Goal: Feedback & Contribution: Contribute content

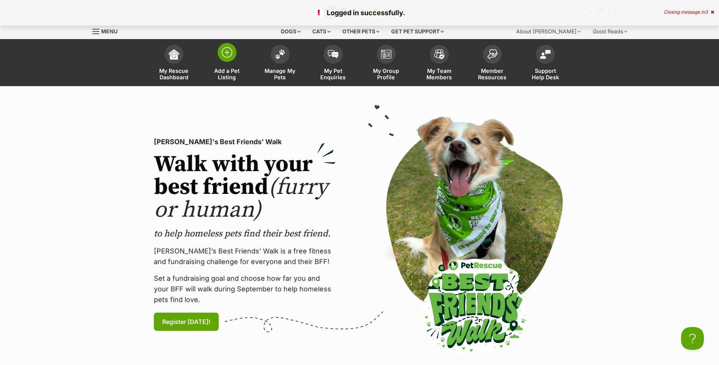
click at [228, 56] on img at bounding box center [227, 52] width 11 height 11
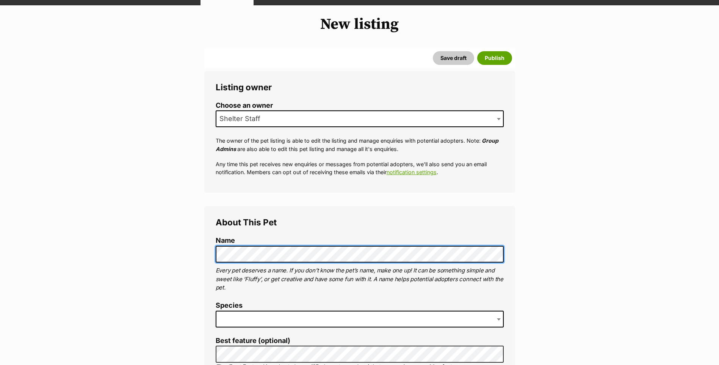
scroll to position [243, 0]
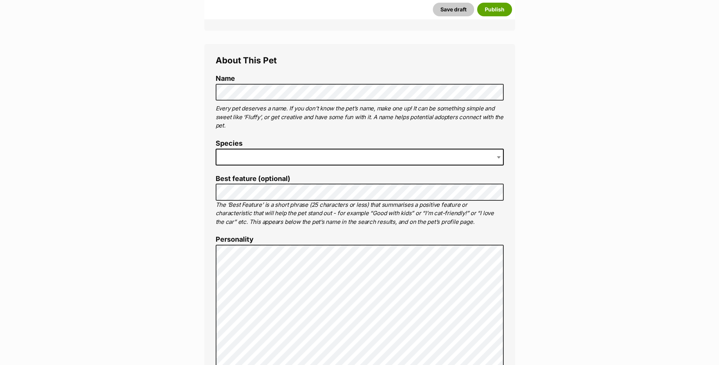
click at [270, 165] on span at bounding box center [360, 157] width 288 height 17
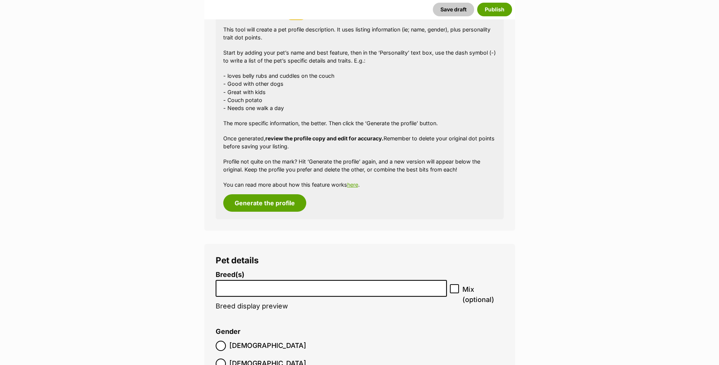
scroll to position [772, 0]
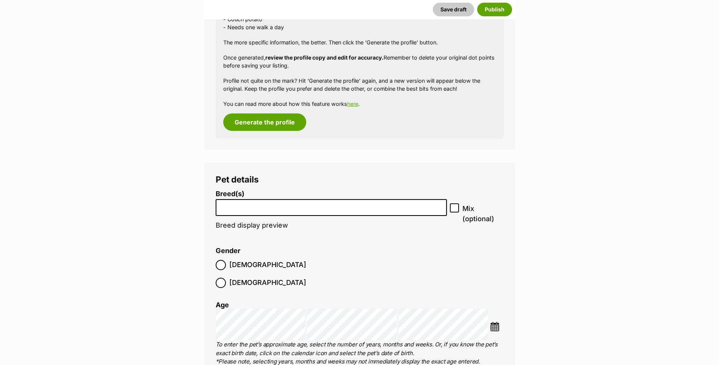
click at [234, 210] on input "search" at bounding box center [331, 206] width 226 height 8
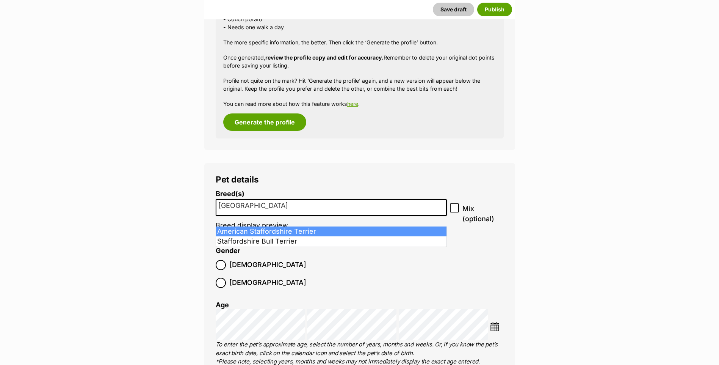
type input "Staffordshire"
select select "9"
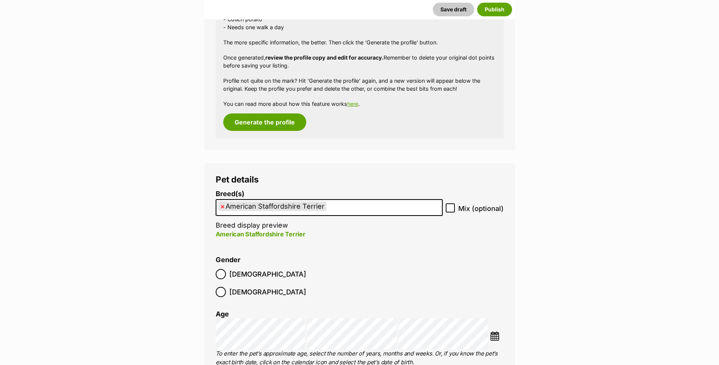
click at [222, 211] on span "×" at bounding box center [222, 205] width 5 height 9
select select
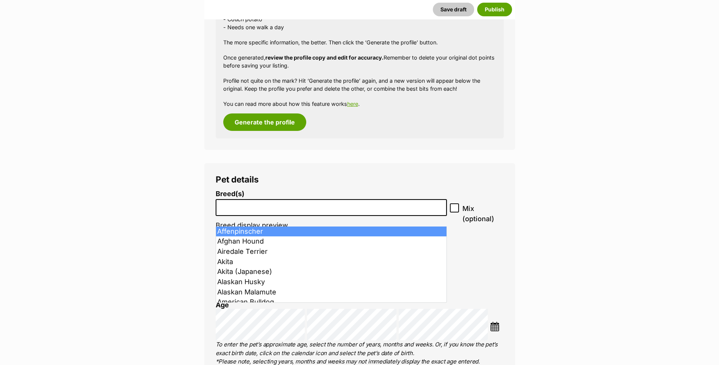
click at [222, 210] on input "search" at bounding box center [331, 206] width 226 height 8
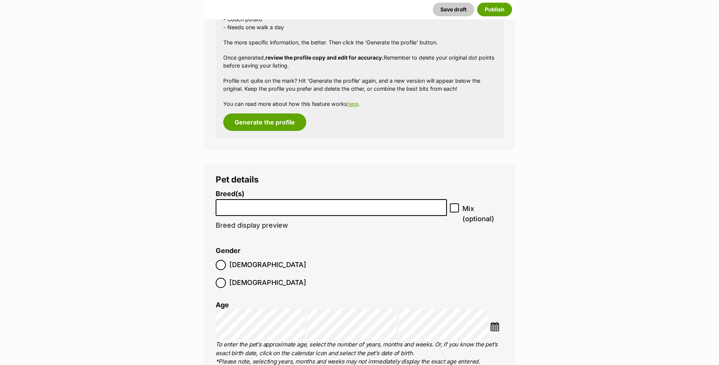
click at [223, 210] on input "search" at bounding box center [331, 206] width 226 height 8
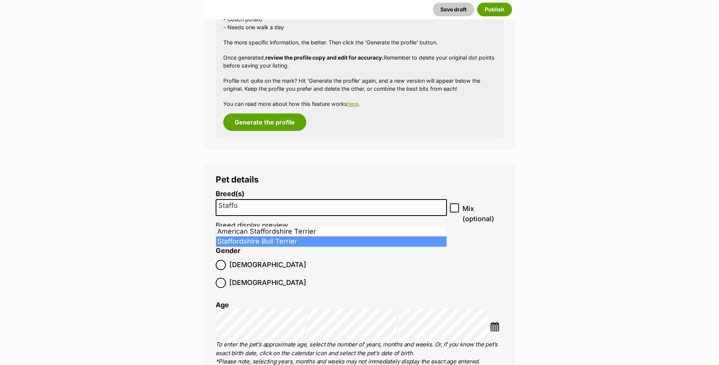
type input "Staffo"
select select "198"
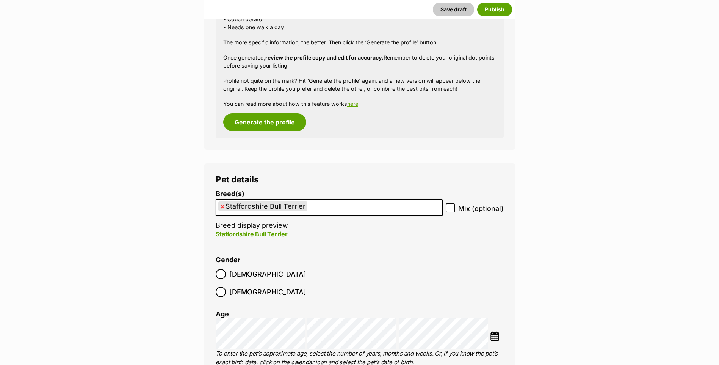
click at [452, 210] on icon at bounding box center [450, 207] width 5 height 5
click at [452, 212] on input "Mix (optional)" at bounding box center [450, 207] width 9 height 9
checkbox input "true"
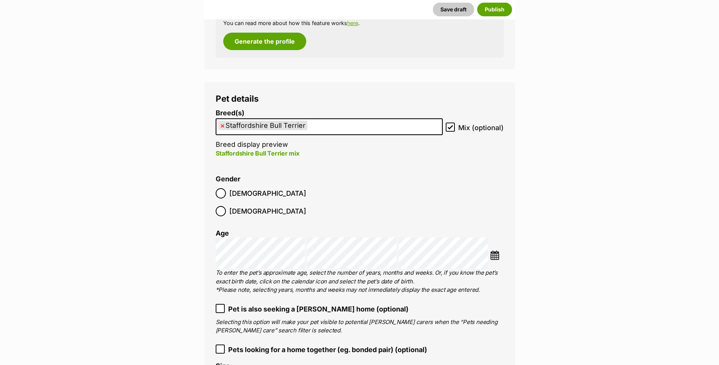
scroll to position [934, 0]
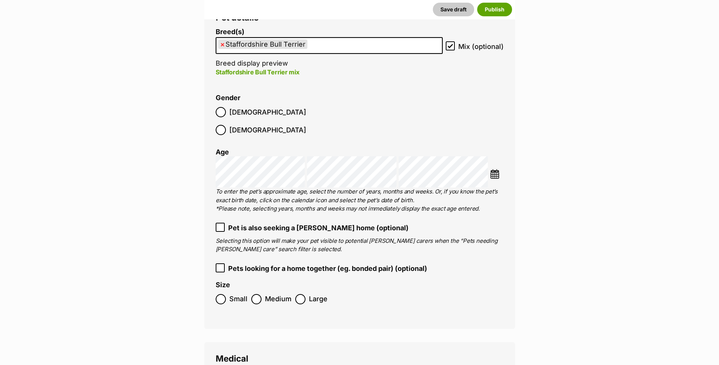
click at [496, 169] on img at bounding box center [494, 173] width 9 height 9
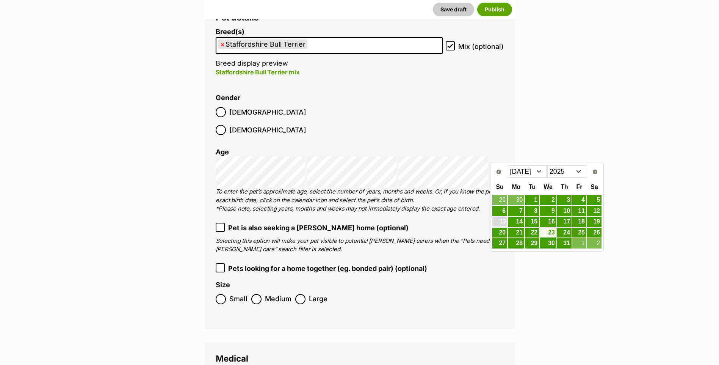
click at [502, 221] on link "13" at bounding box center [500, 221] width 15 height 9
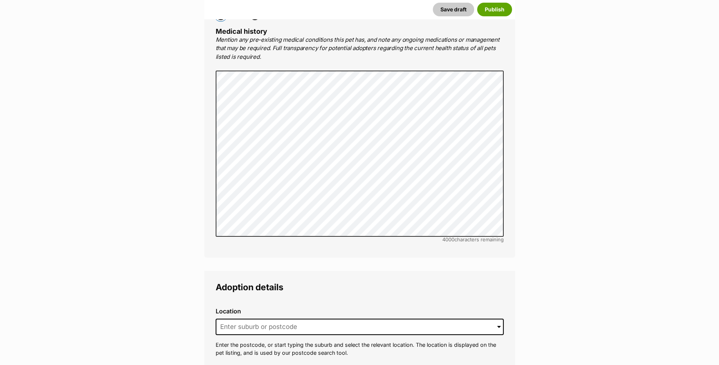
scroll to position [1581, 0]
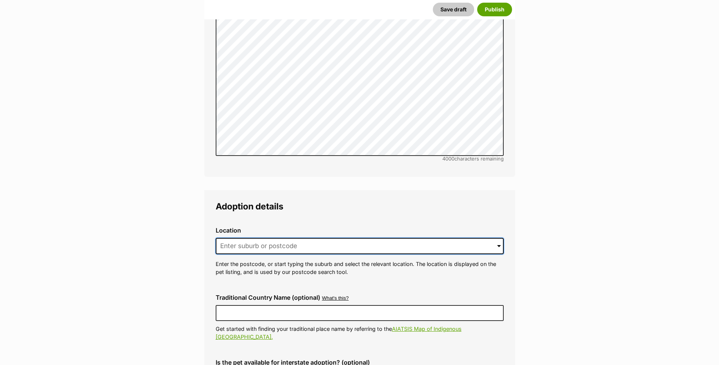
click at [272, 238] on input at bounding box center [360, 246] width 288 height 17
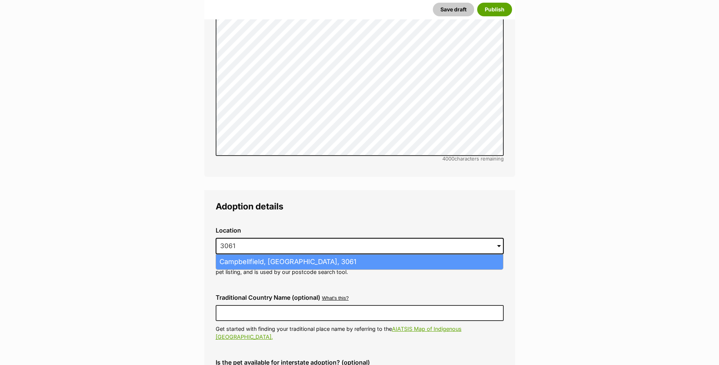
click at [251, 255] on li "Campbellfield, Victoria, 3061" at bounding box center [359, 261] width 287 height 15
type input "Campbellfield, Victoria, 3061"
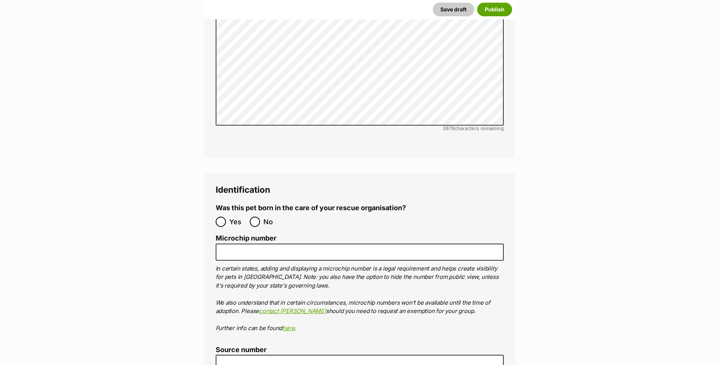
scroll to position [2390, 0]
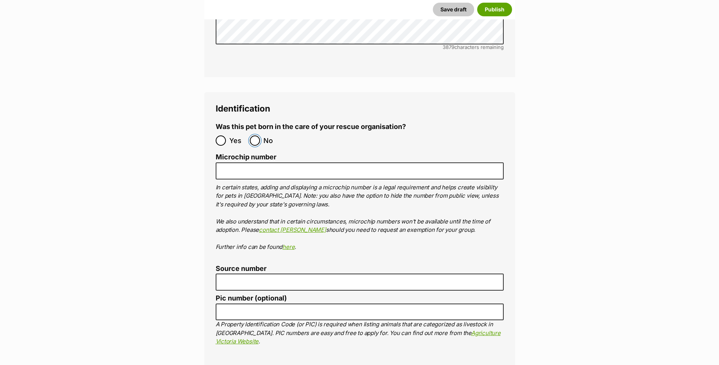
click at [254, 135] on input "No" at bounding box center [255, 140] width 10 height 10
radio input "true"
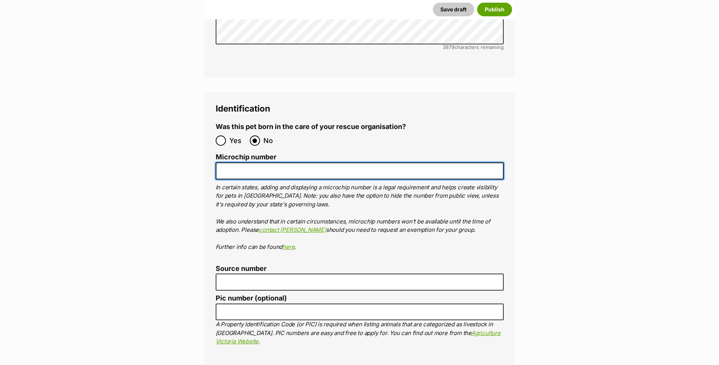
click at [250, 162] on input "Microchip number" at bounding box center [360, 170] width 288 height 17
paste input "956000018432049"
type input "956000018432049"
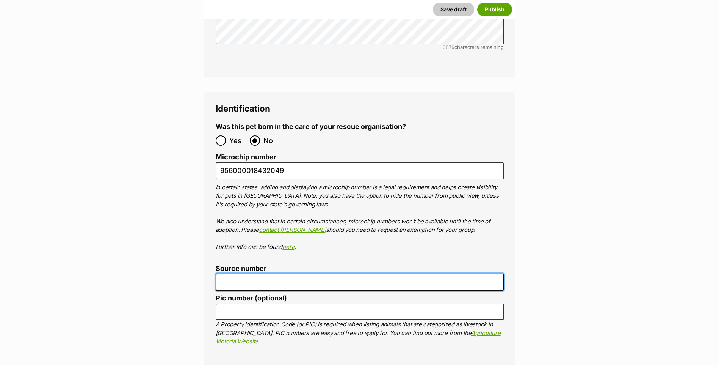
click at [251, 273] on input "Source number" at bounding box center [360, 281] width 288 height 17
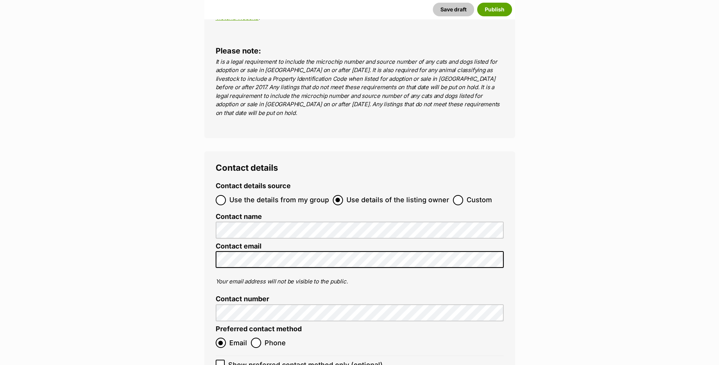
scroll to position [2794, 0]
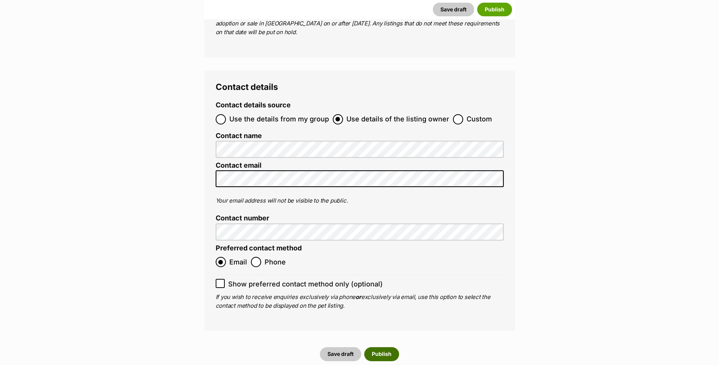
type input "FC201464"
click at [384, 347] on button "Publish" at bounding box center [381, 354] width 35 height 14
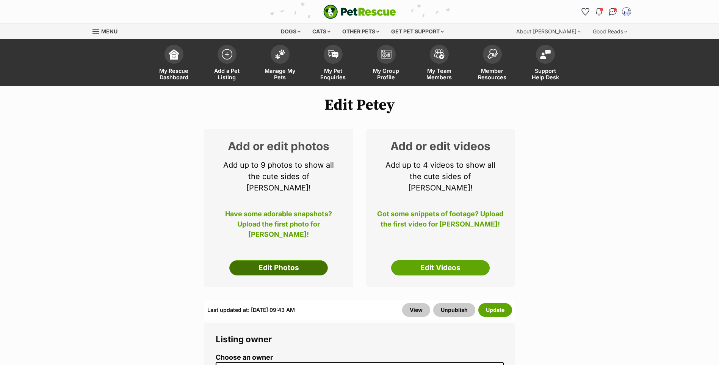
click at [301, 266] on link "Edit Photos" at bounding box center [278, 267] width 99 height 15
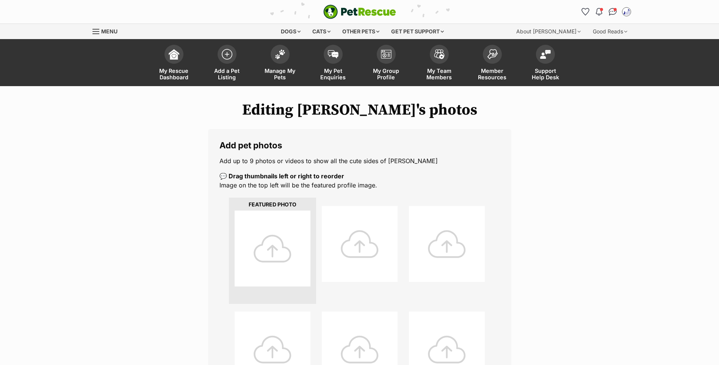
click at [283, 259] on div at bounding box center [273, 248] width 76 height 76
click at [264, 266] on div at bounding box center [273, 248] width 76 height 76
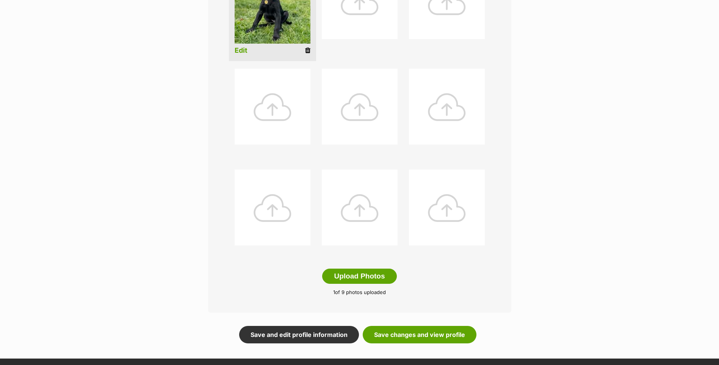
scroll to position [323, 0]
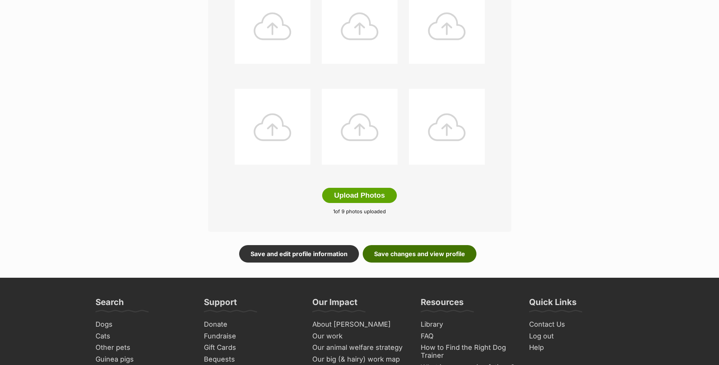
click at [418, 261] on link "Save changes and view profile" at bounding box center [420, 253] width 114 height 17
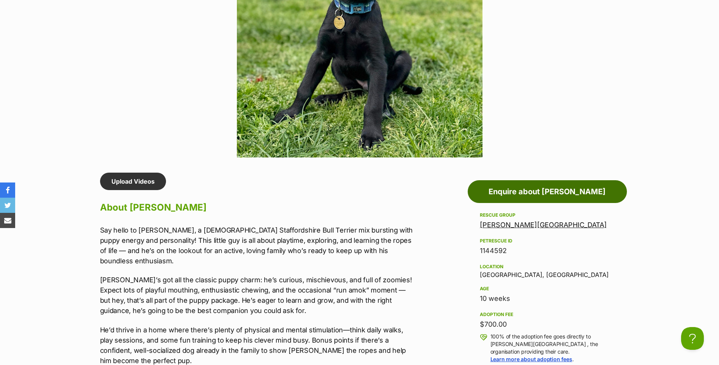
scroll to position [166, 0]
